Goal: Information Seeking & Learning: Understand process/instructions

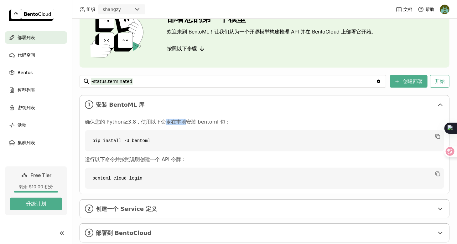
drag, startPoint x: 160, startPoint y: 121, endPoint x: 182, endPoint y: 121, distance: 21.3
click at [182, 121] on p "确保您的 Python≥3.8，使用以下命令在本地安装 bentoml 包：" at bounding box center [264, 122] width 359 height 6
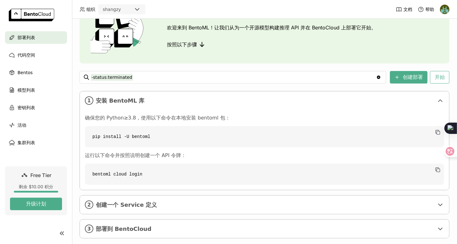
scroll to position [52, 0]
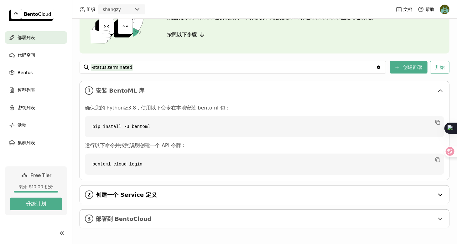
click at [132, 194] on span "创建一个 Service 定义" at bounding box center [265, 195] width 338 height 7
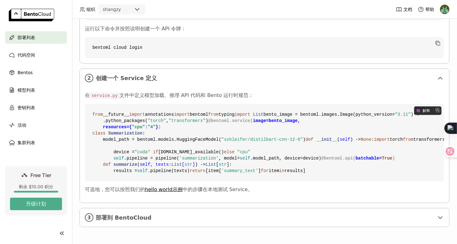
scroll to position [240, 0]
click at [237, 137] on span ""sshleifer/distilbart-cnn-12-6"" at bounding box center [261, 139] width 81 height 5
click at [269, 137] on span ""sshleifer/distilbart-cnn-12-6"" at bounding box center [261, 139] width 81 height 5
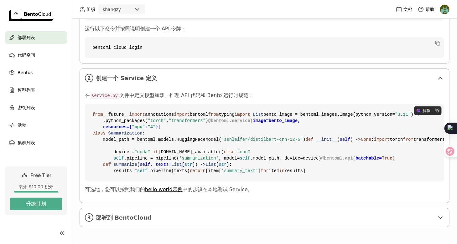
drag, startPoint x: 116, startPoint y: 106, endPoint x: 215, endPoint y: 173, distance: 119.0
click at [215, 173] on code "from __future__ import annotations import bentoml from typing import List bento…" at bounding box center [264, 143] width 359 height 78
click at [279, 173] on span "in" at bounding box center [281, 171] width 5 height 5
drag, startPoint x: 247, startPoint y: 169, endPoint x: 258, endPoint y: 139, distance: 31.9
click at [258, 139] on code "from __future__ import annotations import bentoml from typing import List bento…" at bounding box center [264, 143] width 359 height 78
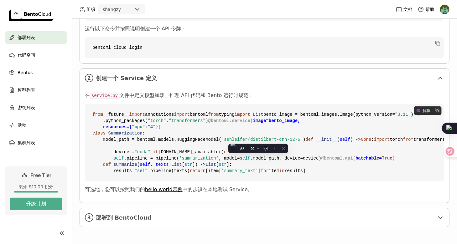
click at [258, 139] on code "from __future__ import annotations import bentoml from typing import List bento…" at bounding box center [264, 143] width 359 height 78
click at [33, 91] on span "模型列表" at bounding box center [27, 90] width 18 height 8
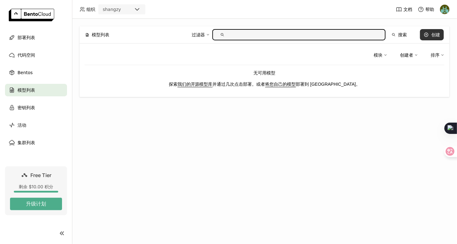
click at [432, 36] on div "创建" at bounding box center [435, 34] width 9 height 5
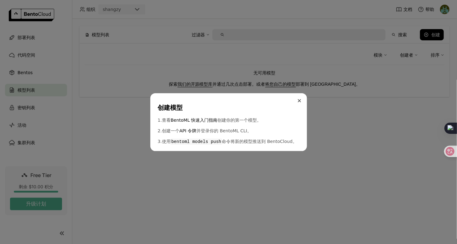
click at [300, 101] on icon "Close" at bounding box center [299, 100] width 3 height 3
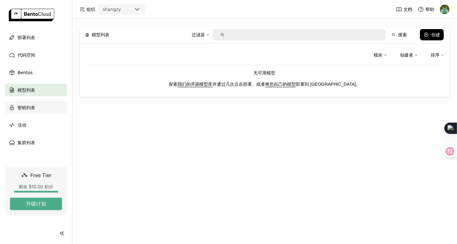
click at [49, 102] on div "密钥列表" at bounding box center [36, 107] width 62 height 13
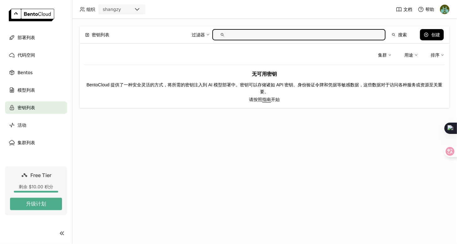
click at [128, 10] on div "shangzy" at bounding box center [116, 9] width 34 height 9
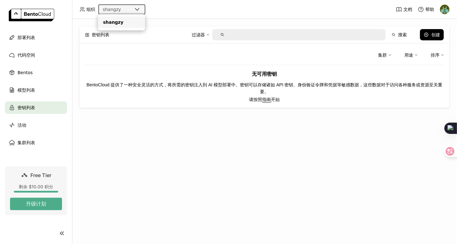
click at [128, 10] on div "shangzy" at bounding box center [116, 9] width 34 height 9
click at [29, 82] on ul "部署列表 代码空间 Bentos 模型列表 密钥列表 活动 集群列表" at bounding box center [36, 90] width 72 height 118
click at [33, 69] on div "Bentos" at bounding box center [36, 72] width 62 height 13
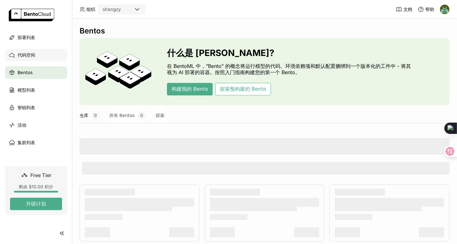
click at [39, 57] on div "代码空间" at bounding box center [36, 55] width 62 height 13
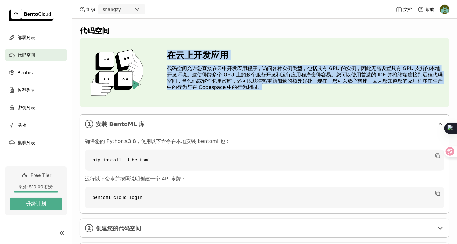
drag, startPoint x: 169, startPoint y: 55, endPoint x: 306, endPoint y: 93, distance: 142.0
click at [306, 93] on div "在云上开发应用 代码空间允许您直接在云中开发应用程序，访问各种实例类型，包括具有 GPU 的实例，因此无需设置具有 GPU 支持的本地开发环境。这使得跨多个 …" at bounding box center [306, 72] width 278 height 45
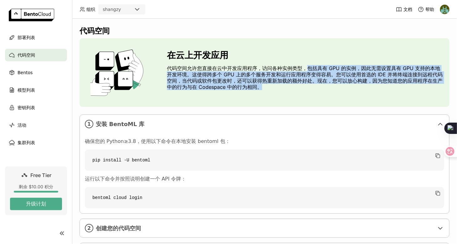
drag, startPoint x: 308, startPoint y: 71, endPoint x: 315, endPoint y: 89, distance: 19.2
click at [315, 89] on p "代码空间允许您直接在云中开发应用程序，访问各种实例类型，包括具有 GPU 的实例，因此无需设置具有 GPU 支持的本地开发环境。这使得跨多个 GPU 上的多个…" at bounding box center [306, 77] width 278 height 25
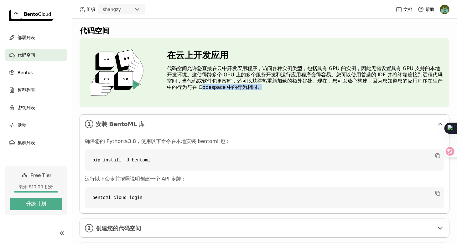
drag, startPoint x: 219, startPoint y: 86, endPoint x: 275, endPoint y: 86, distance: 56.4
click at [275, 86] on p "代码空间允许您直接在云中开发应用程序，访问各种实例类型，包括具有 GPU 的实例，因此无需设置具有 GPU 支持的本地开发环境。这使得跨多个 GPU 上的多个…" at bounding box center [306, 77] width 278 height 25
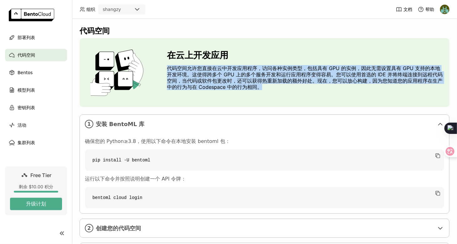
drag, startPoint x: 280, startPoint y: 85, endPoint x: 281, endPoint y: 62, distance: 22.3
click at [281, 62] on div "在云上开发应用 代码空间允许您直接在云中开发应用程序，访问各种实例类型，包括具有 GPU 的实例，因此无需设置具有 GPU 支持的本地开发环境。这使得跨多个 …" at bounding box center [306, 72] width 278 height 45
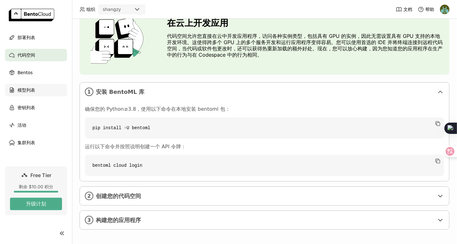
scroll to position [34, 0]
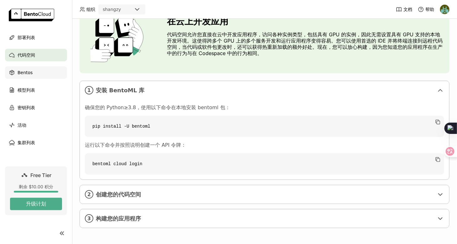
click at [50, 74] on div "Bentos" at bounding box center [36, 72] width 62 height 13
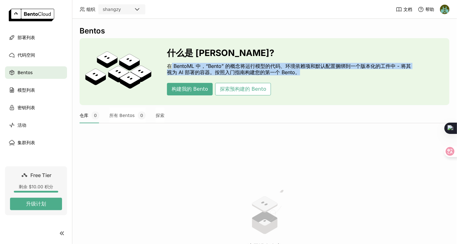
drag, startPoint x: 170, startPoint y: 66, endPoint x: 302, endPoint y: 72, distance: 132.3
click at [302, 72] on p "在 BentoML 中，“Bento” 的概念将运行模型的代码、环境依赖项和默认配置捆绑到一个版本化的工件中 - 将其视为 AI 部署的容器。按照入门指南构建…" at bounding box center [290, 69] width 247 height 13
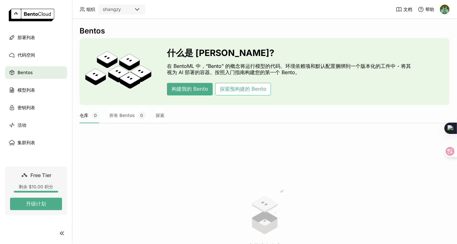
click at [314, 72] on p "在 BentoML 中，“Bento” 的概念将运行模型的代码、环境依赖项和默认配置捆绑到一个版本化的工件中 - 将其视为 AI 部署的容器。按照入门指南构建…" at bounding box center [290, 69] width 247 height 13
drag, startPoint x: 194, startPoint y: 71, endPoint x: 253, endPoint y: 71, distance: 59.5
click at [253, 71] on p "在 BentoML 中，“Bento” 的概念将运行模型的代码、环境依赖项和默认配置捆绑到一个版本化的工件中 - 将其视为 AI 部署的容器。按照入门指南构建…" at bounding box center [290, 69] width 247 height 13
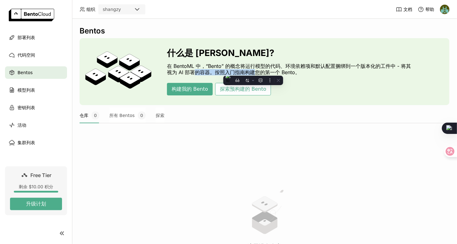
click at [253, 71] on p "在 BentoML 中，“Bento” 的概念将运行模型的代码、环境依赖项和默认配置捆绑到一个版本化的工件中 - 将其视为 AI 部署的容器。按照入门指南构建…" at bounding box center [290, 69] width 247 height 13
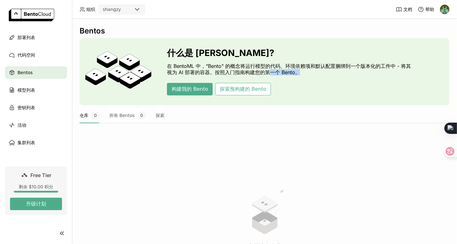
drag, startPoint x: 268, startPoint y: 70, endPoint x: 303, endPoint y: 70, distance: 35.4
click at [303, 70] on p "在 BentoML 中，“Bento” 的概念将运行模型的代码、环境依赖项和默认配置捆绑到一个版本化的工件中 - 将其视为 AI 部署的容器。按照入门指南构建…" at bounding box center [290, 69] width 247 height 13
click at [40, 91] on div "模型列表" at bounding box center [36, 90] width 62 height 13
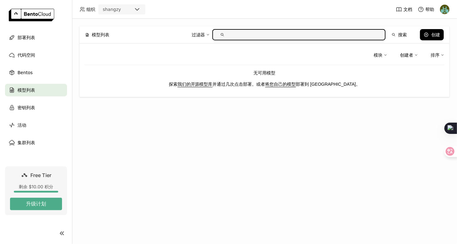
click at [206, 85] on link "我们的开源模型库" at bounding box center [195, 84] width 35 height 5
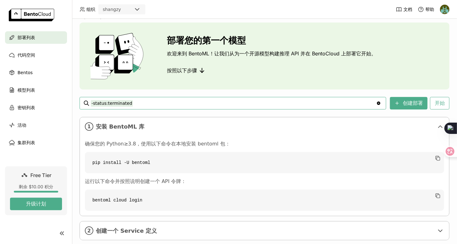
scroll to position [14, 0]
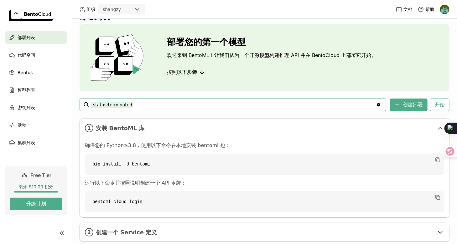
click at [172, 104] on input "-status:terminated" at bounding box center [233, 105] width 285 height 10
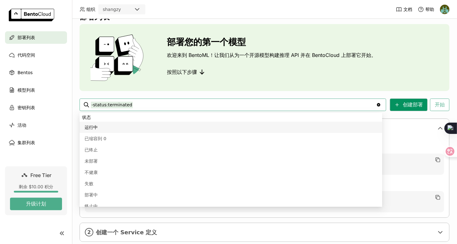
click at [403, 105] on button "创建部署" at bounding box center [409, 105] width 38 height 13
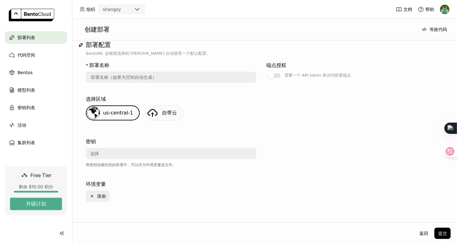
scroll to position [75, 0]
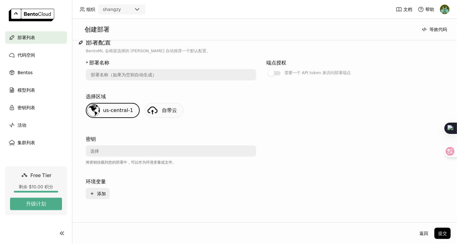
click at [159, 109] on link "自带云" at bounding box center [164, 110] width 39 height 15
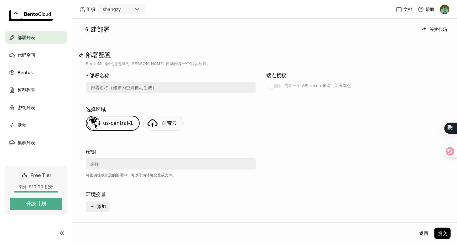
scroll to position [38, 0]
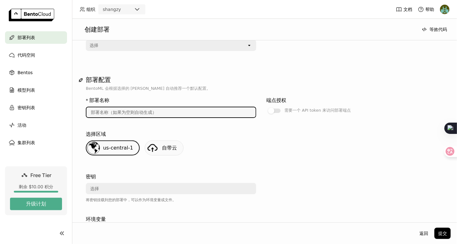
click at [221, 111] on input "text" at bounding box center [170, 112] width 169 height 10
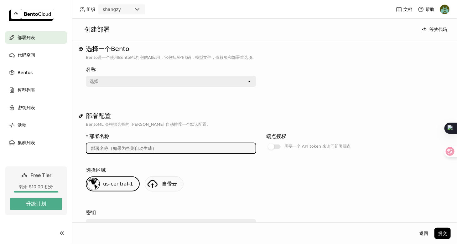
scroll to position [0, 0]
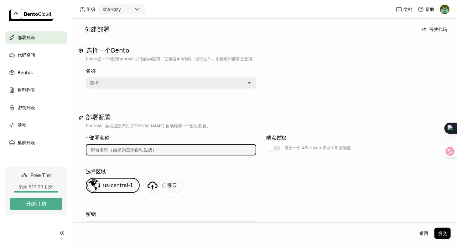
click at [148, 87] on div "选择" at bounding box center [166, 83] width 160 height 10
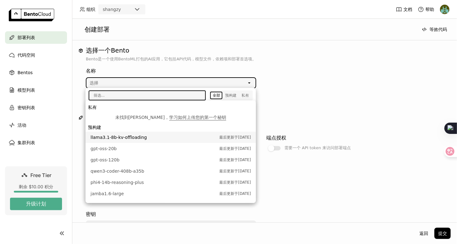
click at [137, 97] on input "text" at bounding box center [145, 95] width 112 height 9
type input "c"
click at [131, 97] on input "text" at bounding box center [145, 95] width 112 height 9
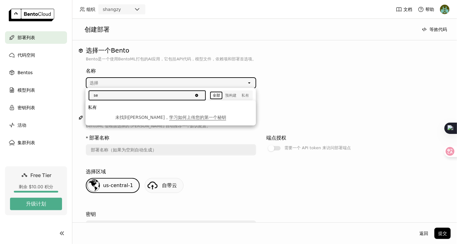
type input "s"
type input "w"
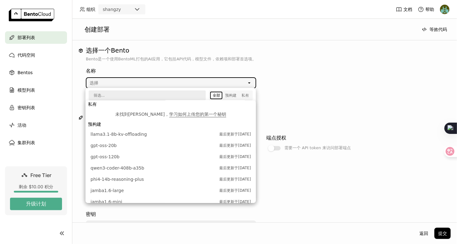
scroll to position [31, 0]
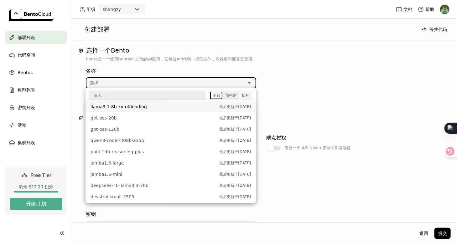
click at [231, 94] on div "预构建" at bounding box center [230, 95] width 11 height 5
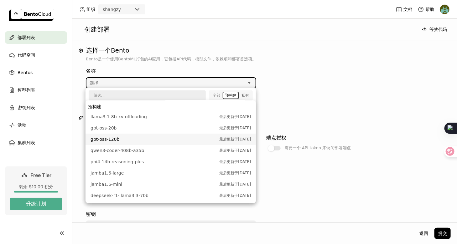
scroll to position [0, 0]
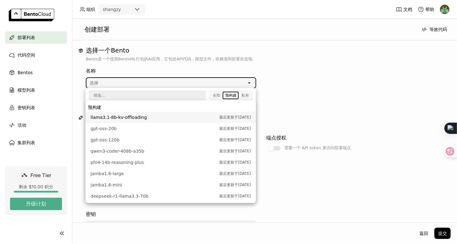
click at [106, 94] on input "text" at bounding box center [145, 95] width 112 height 9
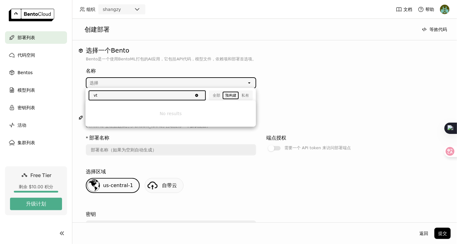
type input "v"
type input "tts"
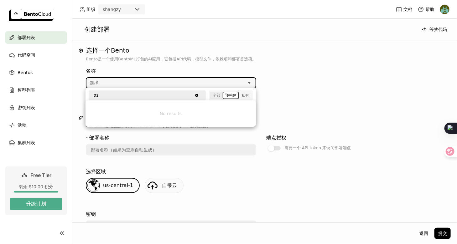
click at [217, 96] on div "全部" at bounding box center [217, 95] width 8 height 5
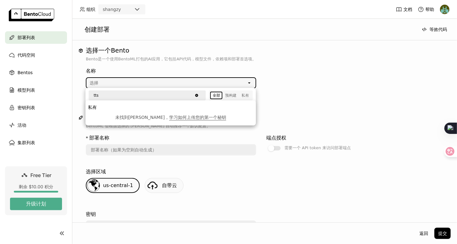
click at [293, 102] on div "选择一个Bento Bento是一个使用BentoML打包的AI应用，它包括API代码，模型文件，依赖项和部署首选项。 名称 选择 open 部署配置 Ben…" at bounding box center [264, 168] width 372 height 243
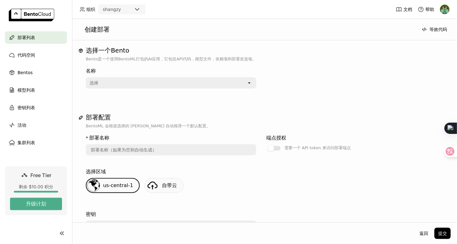
click at [110, 82] on div "选择" at bounding box center [166, 83] width 160 height 10
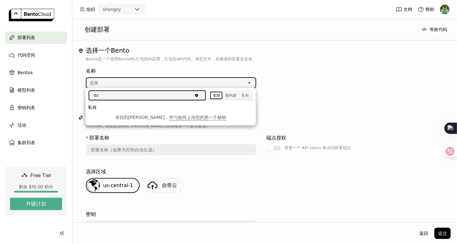
click at [191, 70] on div "名称" at bounding box center [171, 71] width 170 height 8
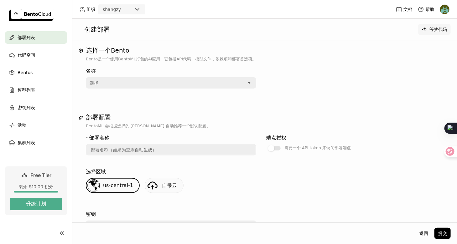
click at [439, 29] on button "等效代码" at bounding box center [434, 29] width 33 height 11
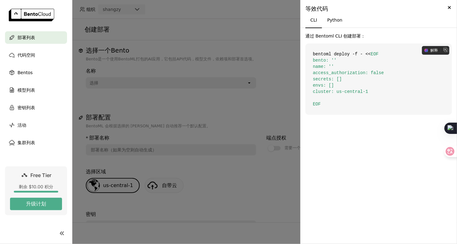
click at [352, 69] on code "bentoml deploy -f - << EOF bento: '' name: '' access_authorization: false secre…" at bounding box center [378, 79] width 147 height 71
click at [269, 97] on div at bounding box center [228, 122] width 457 height 244
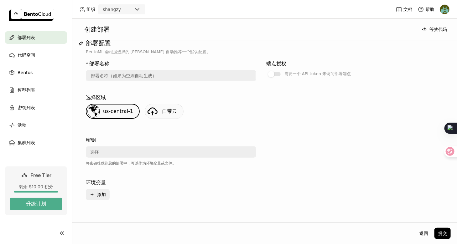
scroll to position [49, 0]
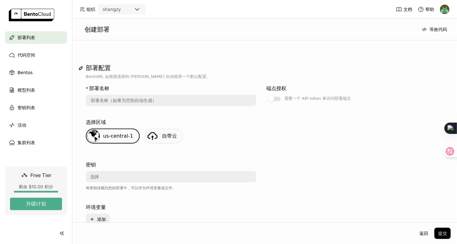
click at [140, 176] on div "选择" at bounding box center [168, 177] width 165 height 10
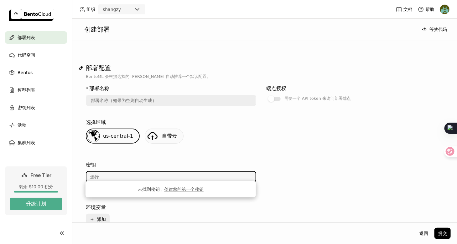
click at [188, 161] on div "密钥" at bounding box center [171, 165] width 170 height 8
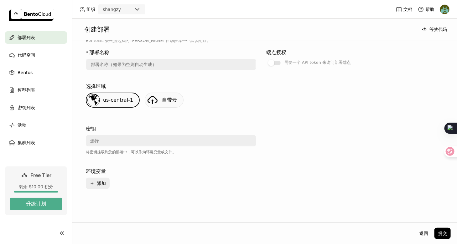
scroll to position [87, 0]
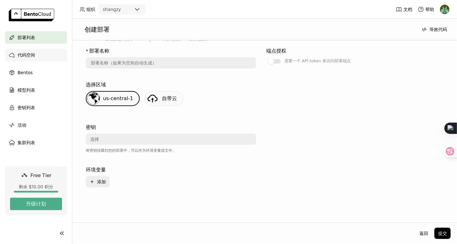
click at [46, 56] on div "代码空间" at bounding box center [36, 55] width 62 height 13
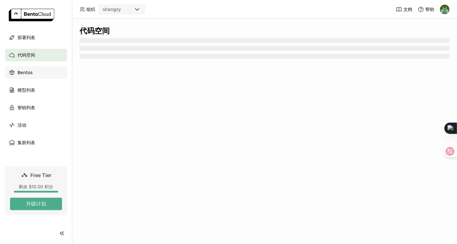
click at [48, 68] on div "Bentos" at bounding box center [36, 72] width 62 height 13
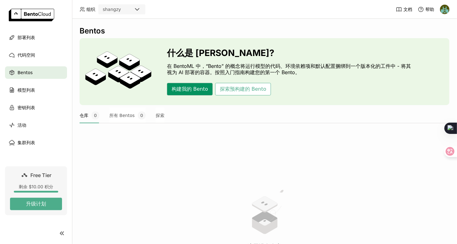
click at [197, 89] on button "构建我的 Bento" at bounding box center [190, 89] width 46 height 13
click at [37, 89] on div "模型列表" at bounding box center [36, 90] width 62 height 13
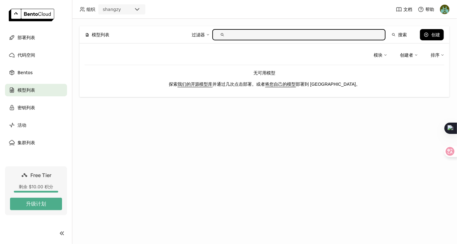
click at [204, 84] on link "我们的开源模型库" at bounding box center [195, 84] width 35 height 5
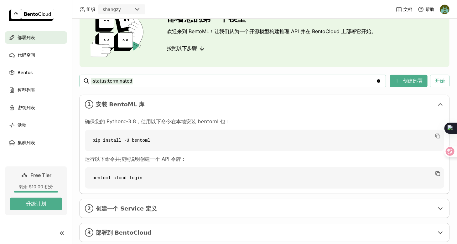
scroll to position [52, 0]
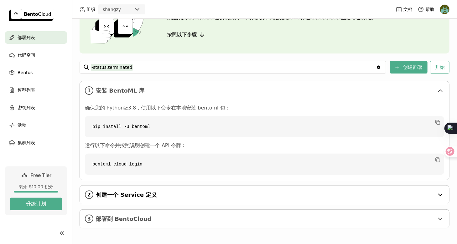
click at [143, 194] on span "创建一个 Service 定义" at bounding box center [265, 195] width 338 height 7
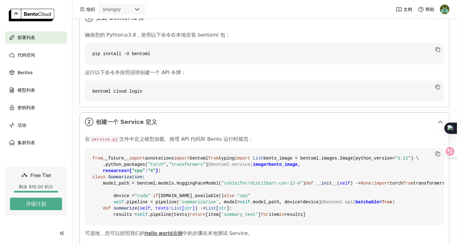
scroll to position [127, 0]
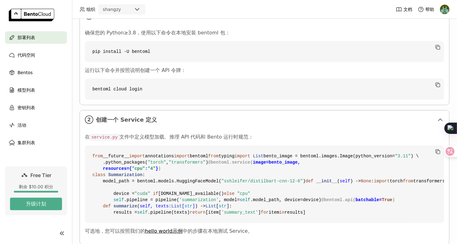
drag, startPoint x: 172, startPoint y: 138, endPoint x: 254, endPoint y: 137, distance: 81.5
click at [254, 137] on p "在 service.py 文件中定义模型加载、推理 API 代码和 Bento 运行时规范：" at bounding box center [264, 137] width 359 height 7
drag, startPoint x: 254, startPoint y: 137, endPoint x: 166, endPoint y: 134, distance: 87.7
click at [166, 134] on p "在 service.py 文件中定义模型加载、推理 API 代码和 Bento 运行时规范：" at bounding box center [264, 137] width 359 height 7
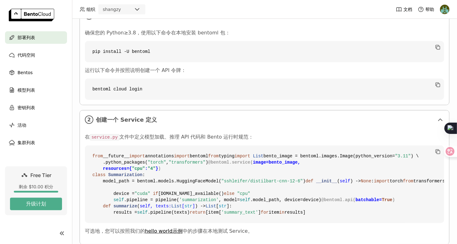
click at [166, 134] on p "在 service.py 文件中定义模型加载、推理 API 代码和 Bento 运行时规范：" at bounding box center [264, 137] width 359 height 7
drag, startPoint x: 139, startPoint y: 135, endPoint x: 269, endPoint y: 135, distance: 129.4
click at [269, 135] on p "在 service.py 文件中定义模型加载、推理 API 代码和 Bento 运行时规范：" at bounding box center [264, 137] width 359 height 7
click at [164, 135] on p "在 service.py 文件中定义模型加载、推理 API 代码和 Bento 运行时规范：" at bounding box center [264, 137] width 359 height 7
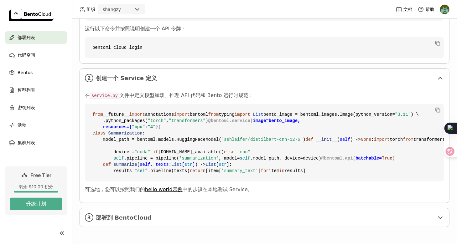
scroll to position [240, 0]
drag, startPoint x: 156, startPoint y: 138, endPoint x: 320, endPoint y: 137, distance: 163.2
click at [320, 137] on code "from __future__ import annotations import bentoml from typing import List bento…" at bounding box center [264, 143] width 359 height 78
click at [165, 145] on code "from __future__ import annotations import bentoml from typing import List bento…" at bounding box center [264, 143] width 359 height 78
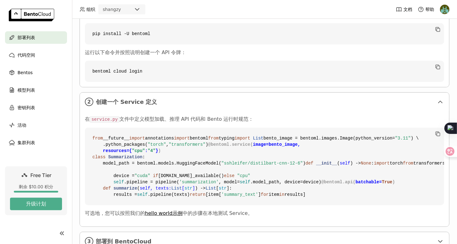
scroll to position [130, 0]
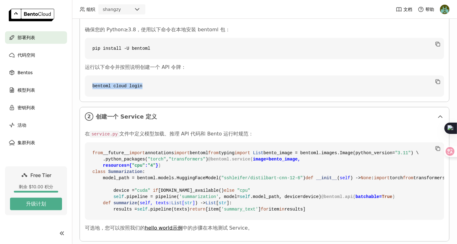
drag, startPoint x: 142, startPoint y: 87, endPoint x: 93, endPoint y: 86, distance: 48.3
click at [93, 86] on code "bentoml cloud login" at bounding box center [264, 85] width 359 height 21
click at [166, 91] on code "bentoml cloud login" at bounding box center [264, 85] width 359 height 21
drag, startPoint x: 149, startPoint y: 49, endPoint x: 93, endPoint y: 47, distance: 56.1
click at [93, 47] on code "pip install -U bentoml" at bounding box center [264, 48] width 359 height 21
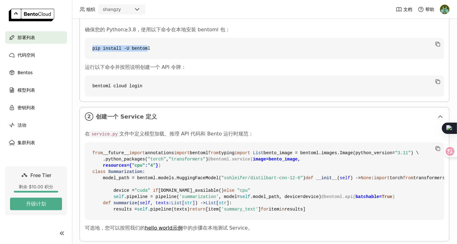
copy code "pip install -U bentom"
click at [179, 69] on p "运行以下命令并按照说明创建一个 API 令牌：" at bounding box center [264, 67] width 359 height 6
drag, startPoint x: 154, startPoint y: 45, endPoint x: 158, endPoint y: 49, distance: 5.4
click at [158, 49] on code "pip install -U bentoml" at bounding box center [264, 48] width 359 height 21
copy code "pip install -U bentoml"
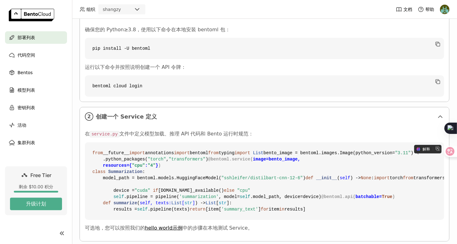
click at [138, 152] on span "import" at bounding box center [137, 153] width 16 height 5
drag, startPoint x: 143, startPoint y: 151, endPoint x: 191, endPoint y: 154, distance: 48.3
click at [191, 154] on code "from __future__ import annotations import bentoml from typing import List bento…" at bounding box center [264, 182] width 359 height 78
drag, startPoint x: 143, startPoint y: 88, endPoint x: 91, endPoint y: 86, distance: 52.0
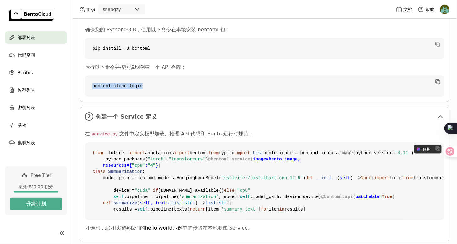
click at [91, 86] on code "bentoml cloud login" at bounding box center [264, 85] width 359 height 21
click at [164, 96] on div "确保您的 Python≥3.8，使用以下命令在本地安装 bentoml 包： pip install -U bentoml 运行以下命令并按照说明创建一个 A…" at bounding box center [264, 62] width 369 height 80
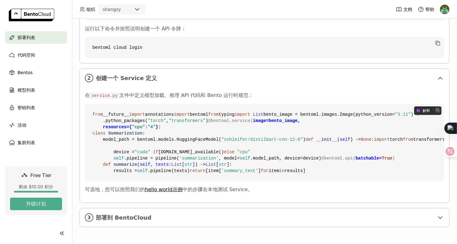
scroll to position [205, 0]
click at [145, 172] on code "from __future__ import annotations import bentoml from typing import List bento…" at bounding box center [264, 143] width 359 height 78
click at [185, 157] on code "from __future__ import annotations import bentoml from typing import List bento…" at bounding box center [264, 143] width 359 height 78
click at [118, 104] on code "from __future__ import annotations import bentoml from typing import List bento…" at bounding box center [264, 143] width 359 height 78
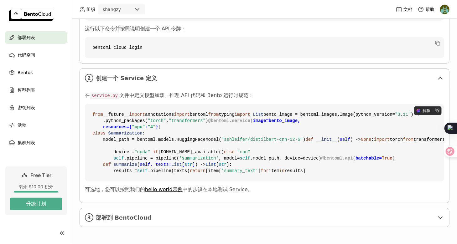
click at [118, 104] on code "from __future__ import annotations import bentoml from typing import List bento…" at bounding box center [264, 143] width 359 height 78
click at [235, 112] on span "import" at bounding box center [243, 114] width 16 height 5
click at [192, 104] on code "from __future__ import annotations import bentoml from typing import List bento…" at bounding box center [264, 143] width 359 height 78
click at [147, 169] on code "from __future__ import annotations import bentoml from typing import List bento…" at bounding box center [264, 143] width 359 height 78
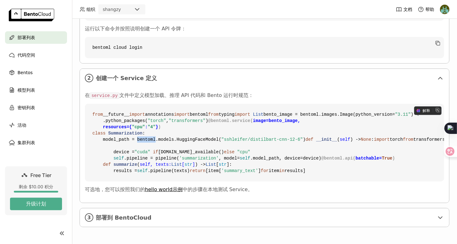
click at [147, 169] on code "from __future__ import annotations import bentoml from typing import List bento…" at bounding box center [264, 143] width 359 height 78
click at [171, 169] on code "from __future__ import annotations import bentoml from typing import List bento…" at bounding box center [264, 143] width 359 height 78
click at [198, 167] on code "from __future__ import annotations import bentoml from typing import List bento…" at bounding box center [264, 143] width 359 height 78
click at [207, 168] on code "from __future__ import annotations import bentoml from typing import List bento…" at bounding box center [264, 143] width 359 height 78
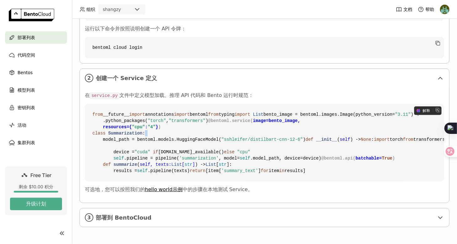
click at [207, 168] on code "from __future__ import annotations import bentoml from typing import List bento…" at bounding box center [264, 143] width 359 height 78
click at [213, 159] on code "from __future__ import annotations import bentoml from typing import List bento…" at bounding box center [264, 143] width 359 height 78
click at [203, 171] on code "from __future__ import annotations import bentoml from typing import List bento…" at bounding box center [264, 143] width 359 height 78
click at [221, 157] on code "from __future__ import annotations import bentoml from typing import List bento…" at bounding box center [264, 143] width 359 height 78
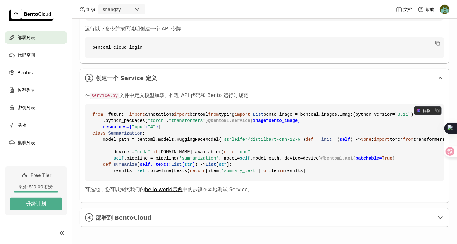
click at [149, 174] on code "from __future__ import annotations import bentoml from typing import List bento…" at bounding box center [264, 143] width 359 height 78
click at [148, 170] on code "from __future__ import annotations import bentoml from typing import List bento…" at bounding box center [264, 143] width 359 height 78
click at [180, 167] on code "from __future__ import annotations import bentoml from typing import List bento…" at bounding box center [264, 143] width 359 height 78
click at [166, 171] on code "from __future__ import annotations import bentoml from typing import List bento…" at bounding box center [264, 143] width 359 height 78
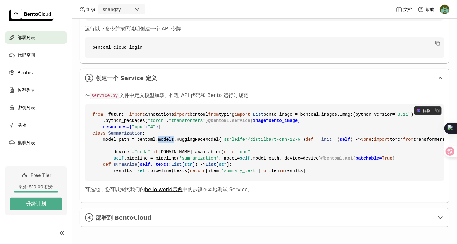
click at [166, 171] on code "from __future__ import annotations import bentoml from typing import List bento…" at bounding box center [264, 143] width 359 height 78
click at [177, 165] on code "from __future__ import annotations import bentoml from typing import List bento…" at bounding box center [264, 143] width 359 height 78
click at [234, 142] on span ""sshleifer/distilbart-cnn-12-6"" at bounding box center [261, 139] width 81 height 5
click at [252, 145] on code "from __future__ import annotations import bentoml from typing import List bento…" at bounding box center [264, 143] width 359 height 78
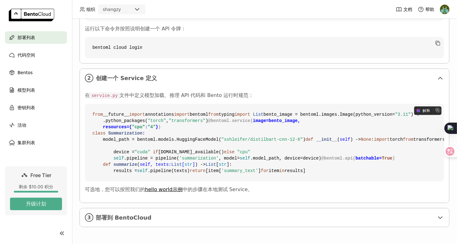
scroll to position [280, 0]
drag, startPoint x: 102, startPoint y: 152, endPoint x: 259, endPoint y: 170, distance: 158.4
click at [259, 170] on code "from __future__ import annotations import bentoml from typing import List bento…" at bounding box center [264, 143] width 359 height 78
click at [169, 190] on link "hello world示例" at bounding box center [164, 190] width 38 height 6
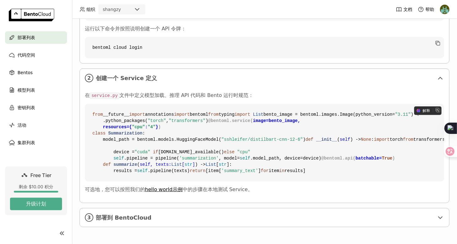
click at [214, 1] on header "组织 shangzy 文档 帮助" at bounding box center [228, 9] width 457 height 19
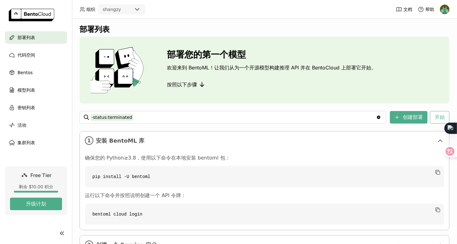
scroll to position [0, 0]
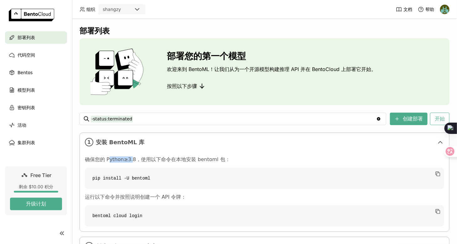
drag, startPoint x: 109, startPoint y: 160, endPoint x: 130, endPoint y: 159, distance: 20.4
click at [130, 159] on p "确保您的 Python≥3.8，使用以下命令在本地安装 bentoml 包：" at bounding box center [264, 160] width 359 height 6
drag, startPoint x: 118, startPoint y: 159, endPoint x: 173, endPoint y: 160, distance: 55.1
click at [173, 160] on p "确保您的 Python≥3.8，使用以下命令在本地安装 bentoml 包：" at bounding box center [264, 160] width 359 height 6
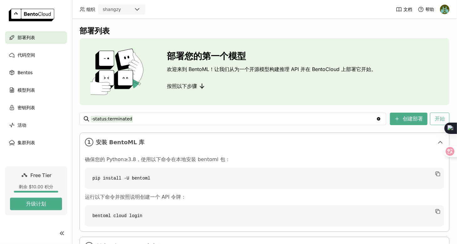
click at [173, 160] on p "确保您的 Python≥3.8，使用以下命令在本地安装 bentoml 包：" at bounding box center [264, 160] width 359 height 6
drag, startPoint x: 152, startPoint y: 180, endPoint x: 91, endPoint y: 180, distance: 60.5
click at [91, 180] on code "pip install -U bentoml" at bounding box center [264, 178] width 359 height 21
click at [127, 180] on code "pip install -U bentoml" at bounding box center [264, 178] width 359 height 21
click at [153, 179] on code "pip install -U bentoml" at bounding box center [264, 178] width 359 height 21
